Goal: Task Accomplishment & Management: Use online tool/utility

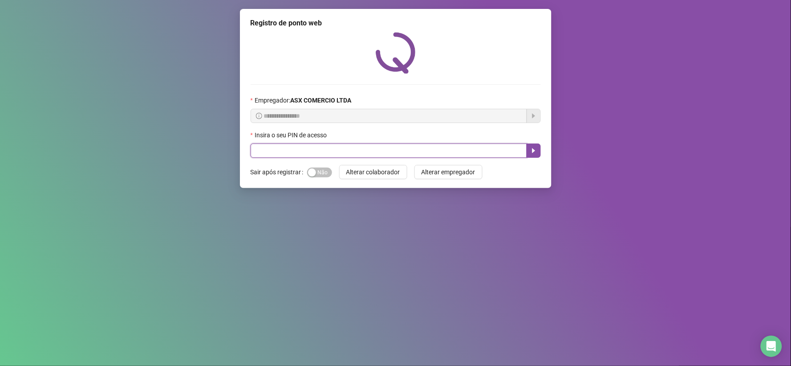
click at [272, 147] on input "text" at bounding box center [389, 150] width 277 height 14
click at [535, 153] on icon "caret-right" at bounding box center [533, 150] width 7 height 7
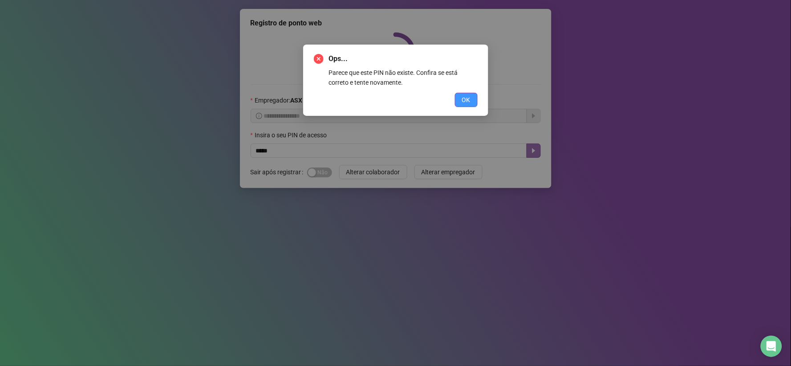
click at [473, 102] on button "OK" at bounding box center [466, 100] width 23 height 14
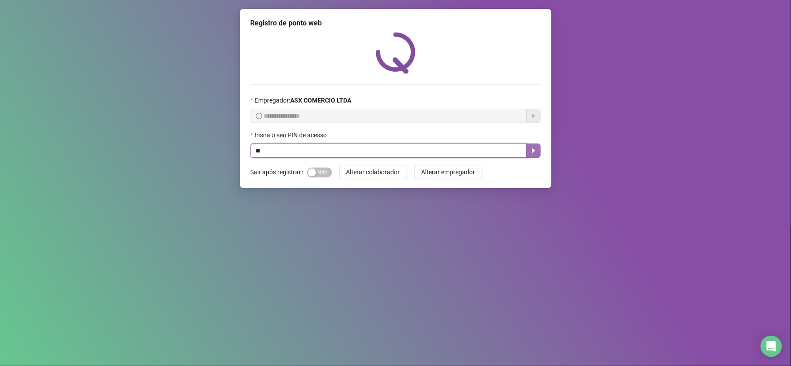
type input "*"
click at [535, 151] on icon "caret-right" at bounding box center [533, 150] width 7 height 7
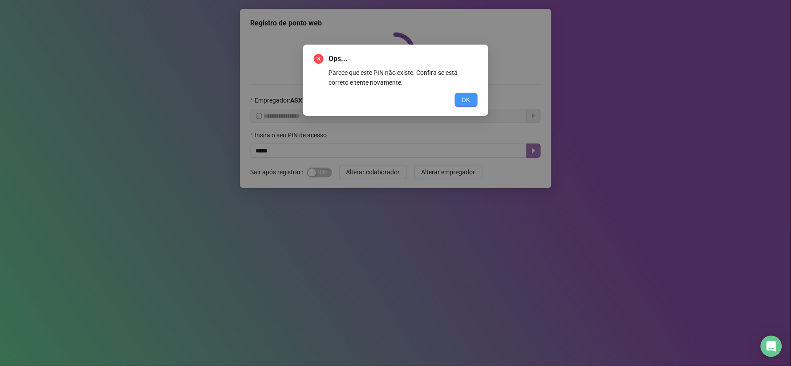
click at [467, 98] on span "OK" at bounding box center [466, 100] width 8 height 10
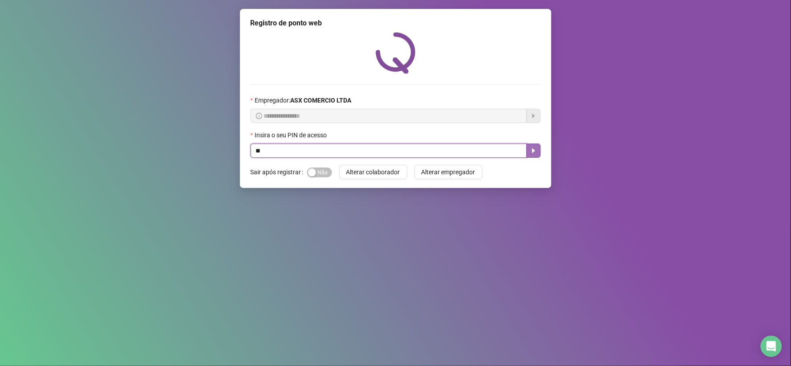
type input "*"
type input "*****"
click at [536, 152] on icon "caret-right" at bounding box center [533, 150] width 7 height 7
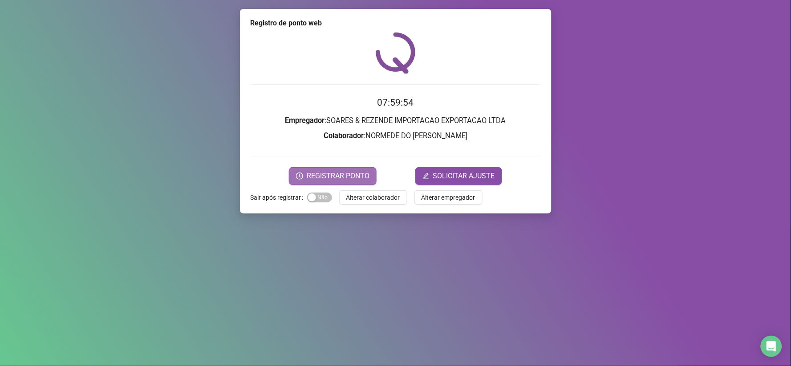
click at [343, 174] on span "REGISTRAR PONTO" at bounding box center [338, 176] width 63 height 11
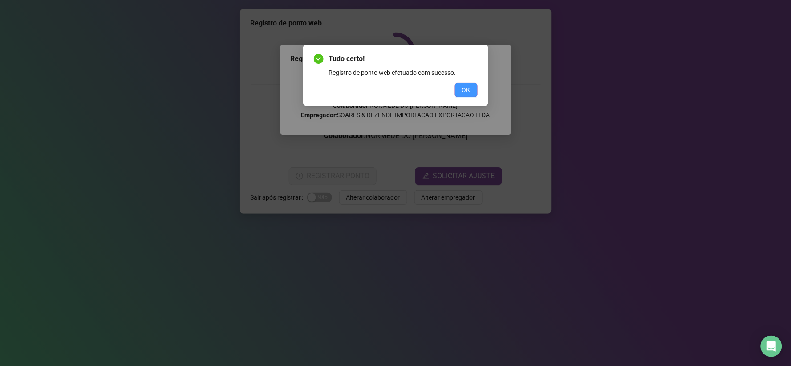
click at [466, 86] on span "OK" at bounding box center [466, 90] width 8 height 10
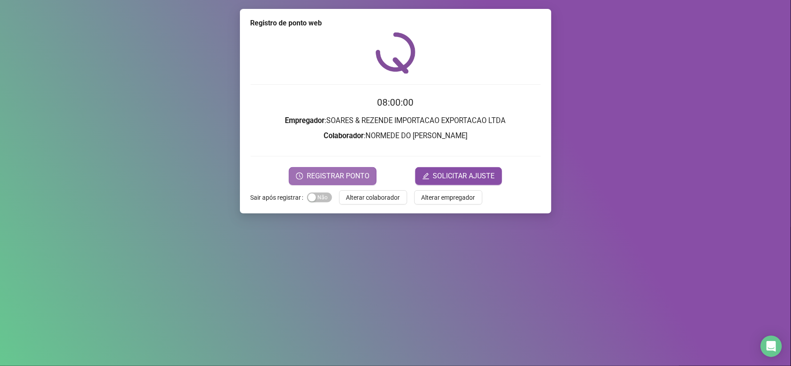
click at [367, 179] on span "REGISTRAR PONTO" at bounding box center [338, 176] width 63 height 11
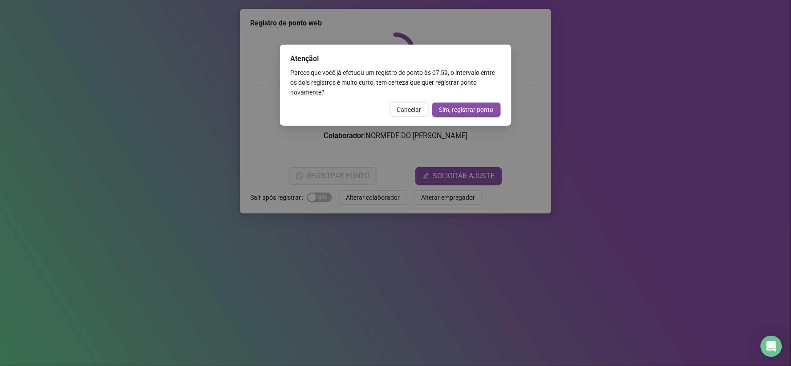
click at [648, 105] on div "Atenção! Parece que você já efetuou um registro de ponto às 07:59 , o intervalo…" at bounding box center [395, 183] width 791 height 366
